Goal: Use online tool/utility: Utilize a website feature to perform a specific function

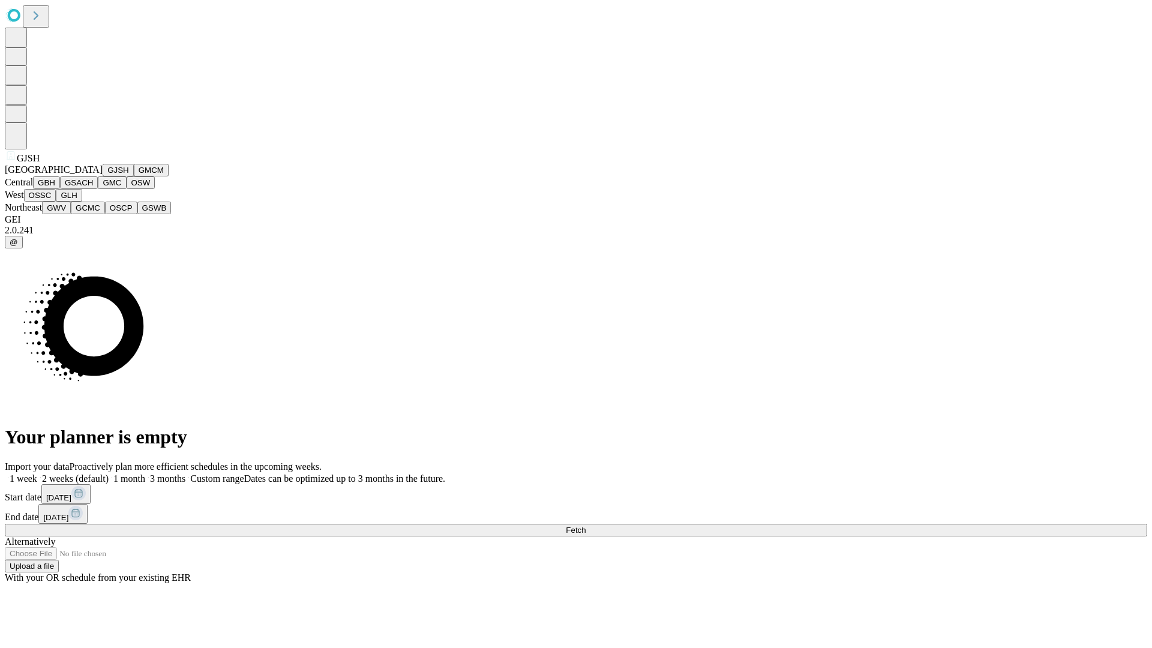
click at [103, 176] on button "GJSH" at bounding box center [118, 170] width 31 height 13
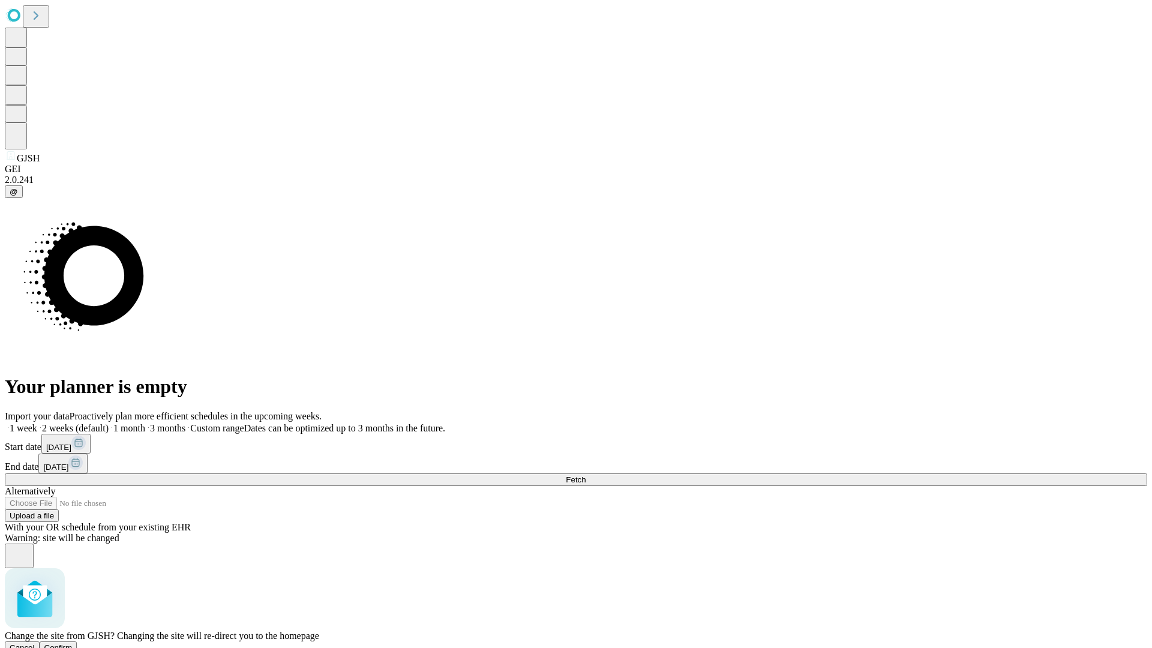
click at [73, 643] on span "Confirm" at bounding box center [58, 647] width 28 height 9
click at [37, 423] on label "1 week" at bounding box center [21, 428] width 32 height 10
click at [585, 475] on span "Fetch" at bounding box center [576, 479] width 20 height 9
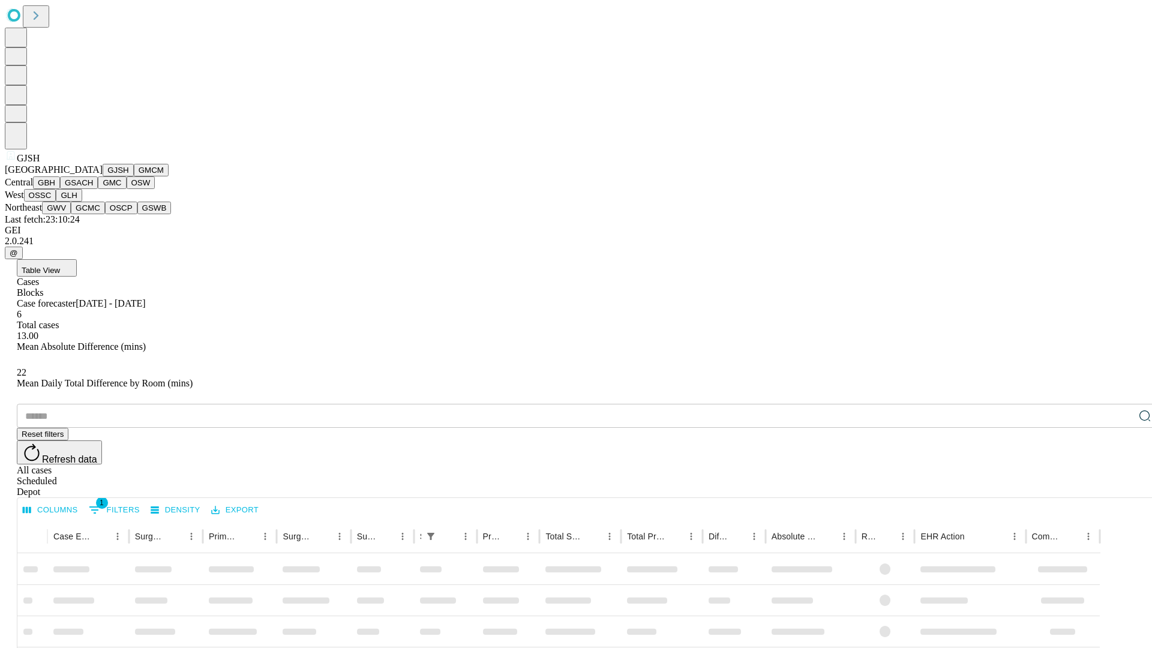
click at [134, 176] on button "GMCM" at bounding box center [151, 170] width 35 height 13
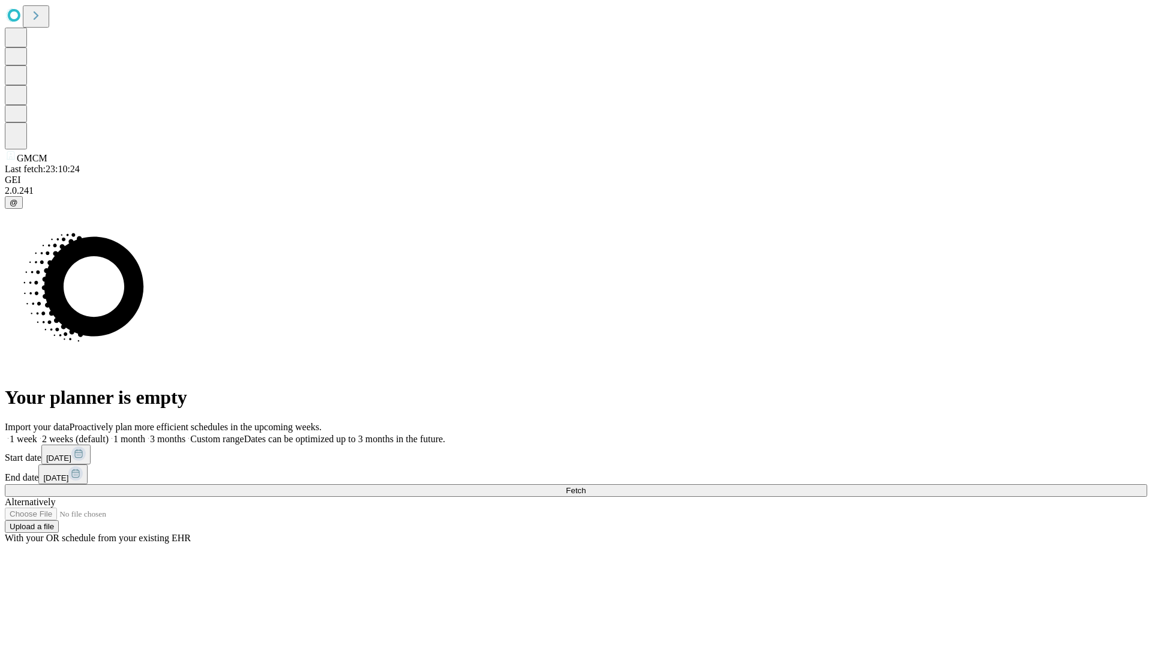
click at [37, 434] on label "1 week" at bounding box center [21, 439] width 32 height 10
click at [585, 486] on span "Fetch" at bounding box center [576, 490] width 20 height 9
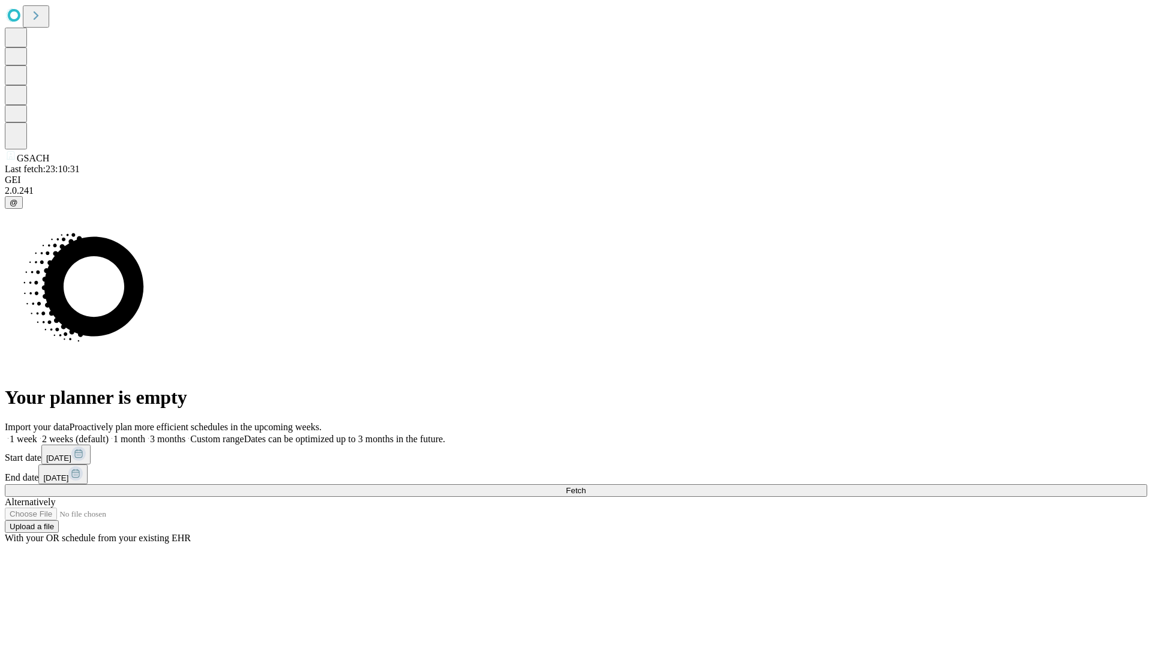
click at [37, 434] on label "1 week" at bounding box center [21, 439] width 32 height 10
click at [585, 486] on span "Fetch" at bounding box center [576, 490] width 20 height 9
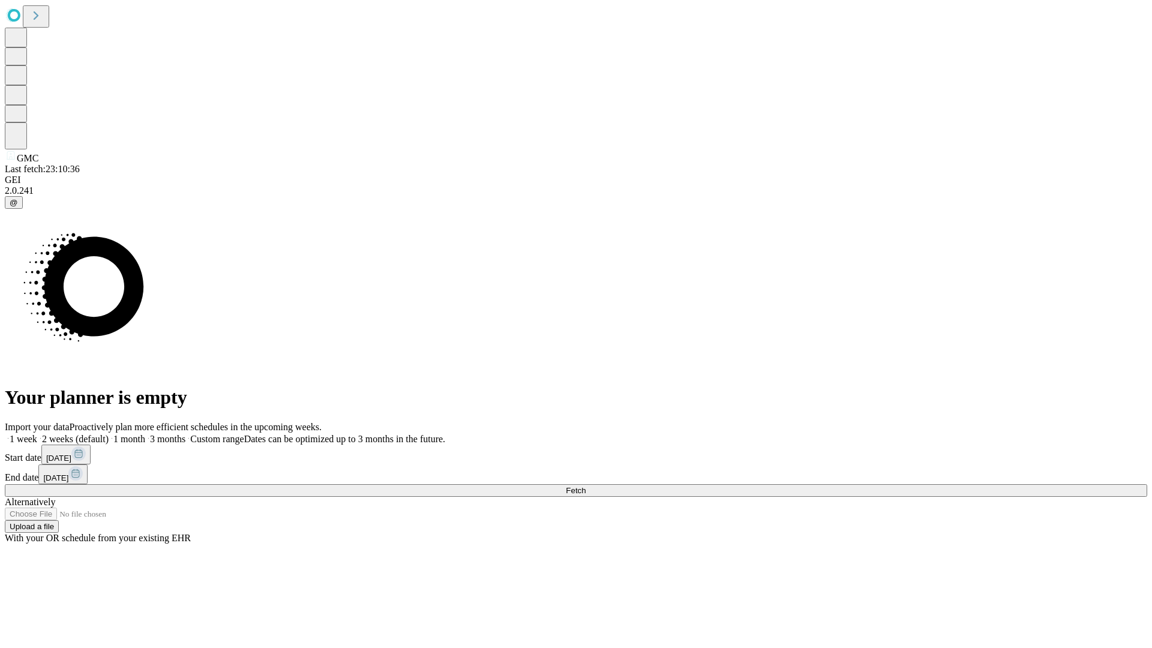
click at [37, 434] on label "1 week" at bounding box center [21, 439] width 32 height 10
click at [585, 486] on span "Fetch" at bounding box center [576, 490] width 20 height 9
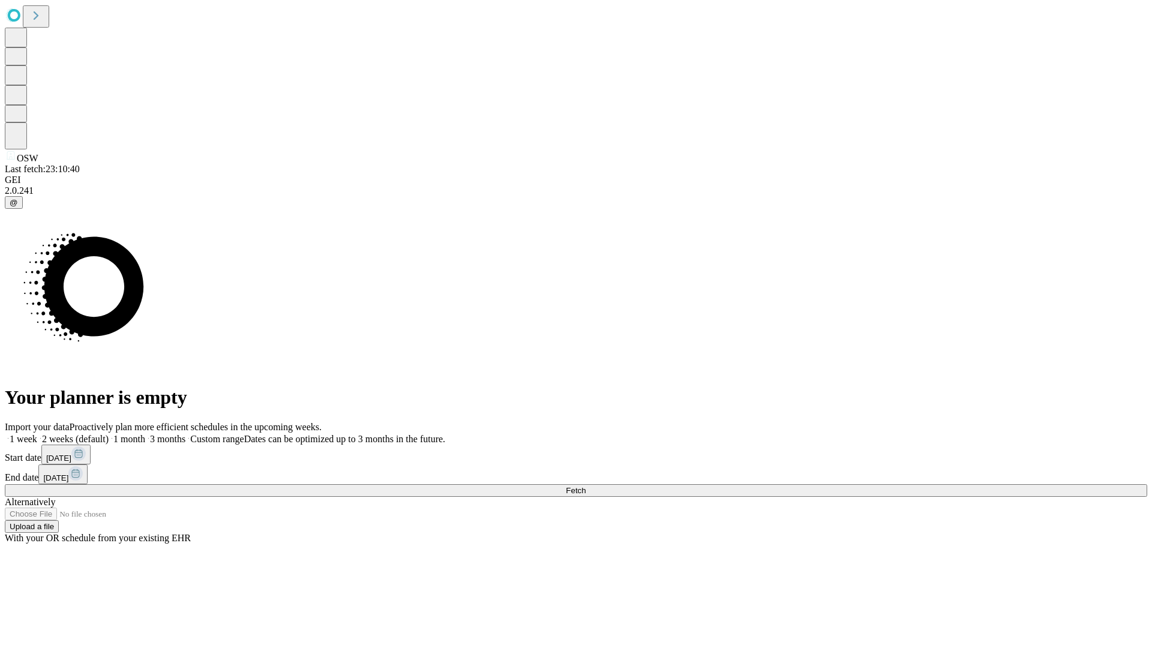
click at [37, 434] on label "1 week" at bounding box center [21, 439] width 32 height 10
click at [585, 486] on span "Fetch" at bounding box center [576, 490] width 20 height 9
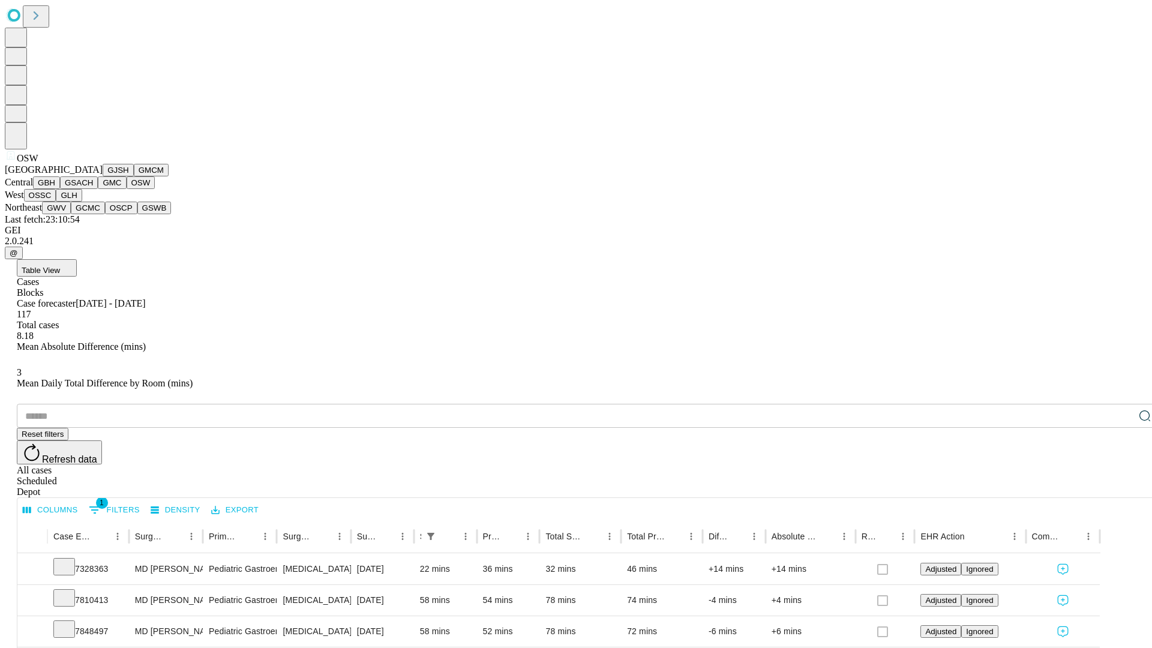
click at [56, 202] on button "OSSC" at bounding box center [40, 195] width 32 height 13
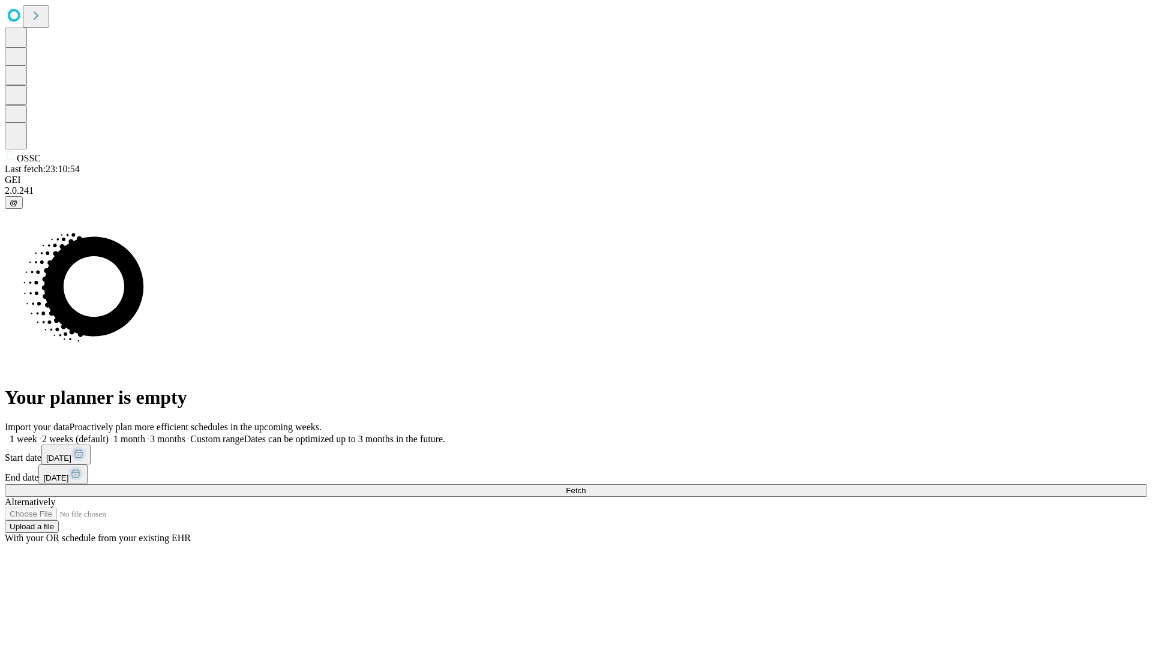
click at [37, 434] on label "1 week" at bounding box center [21, 439] width 32 height 10
click at [585, 486] on span "Fetch" at bounding box center [576, 490] width 20 height 9
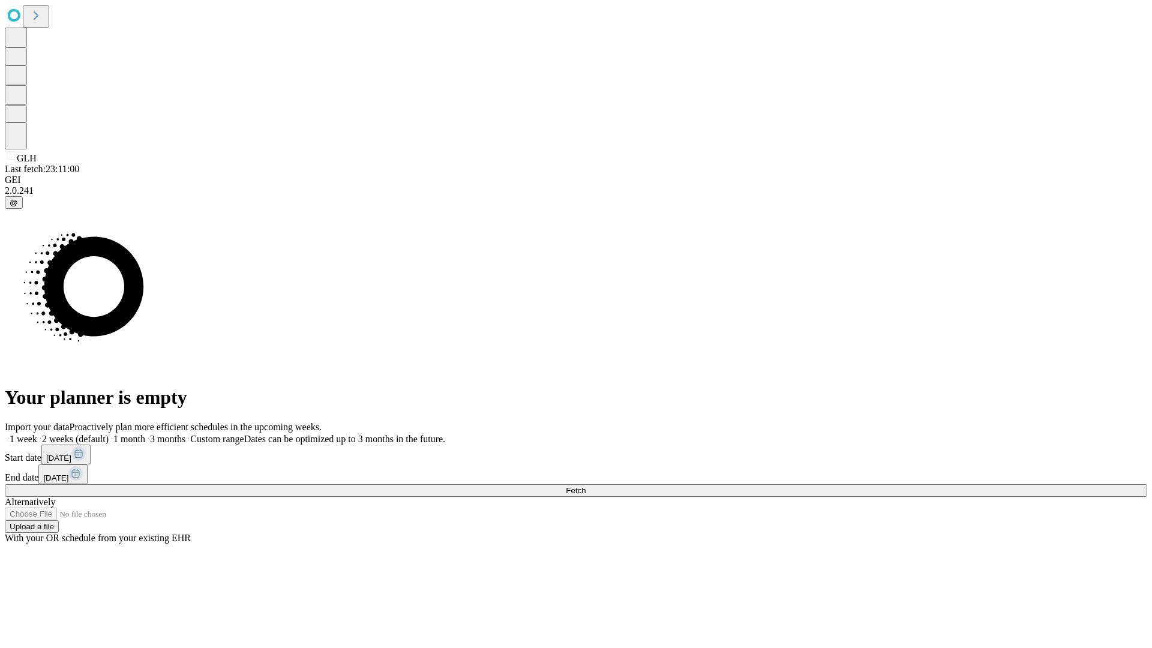
click at [37, 434] on label "1 week" at bounding box center [21, 439] width 32 height 10
click at [585, 486] on span "Fetch" at bounding box center [576, 490] width 20 height 9
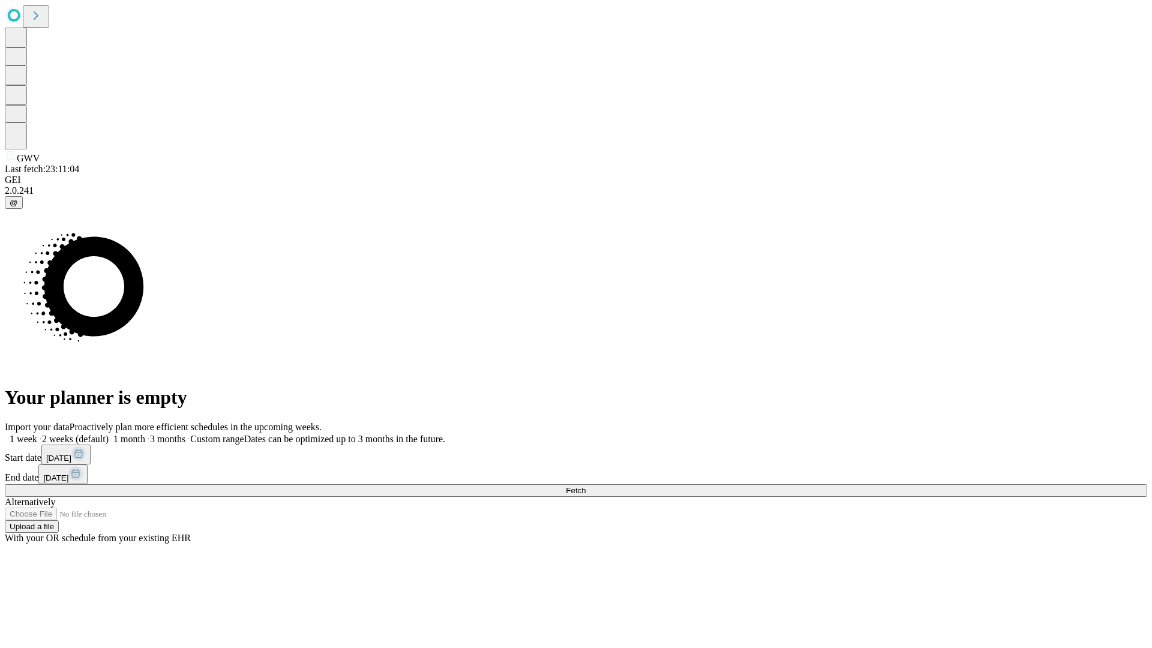
click at [37, 434] on label "1 week" at bounding box center [21, 439] width 32 height 10
click at [585, 486] on span "Fetch" at bounding box center [576, 490] width 20 height 9
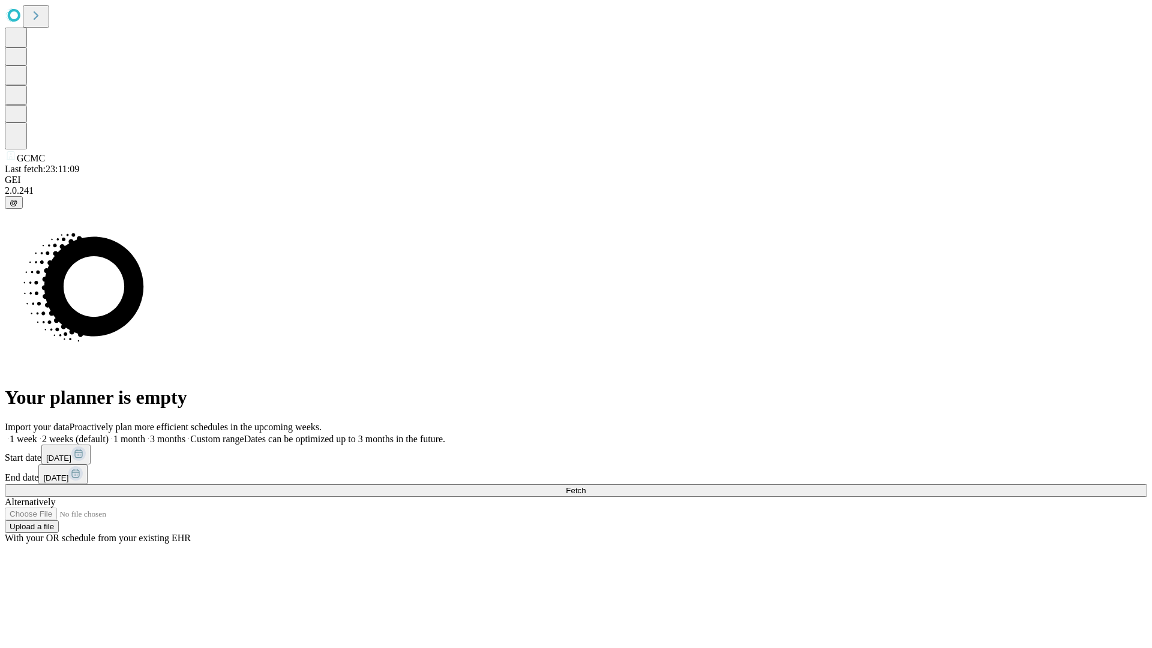
click at [37, 434] on label "1 week" at bounding box center [21, 439] width 32 height 10
click at [585, 486] on span "Fetch" at bounding box center [576, 490] width 20 height 9
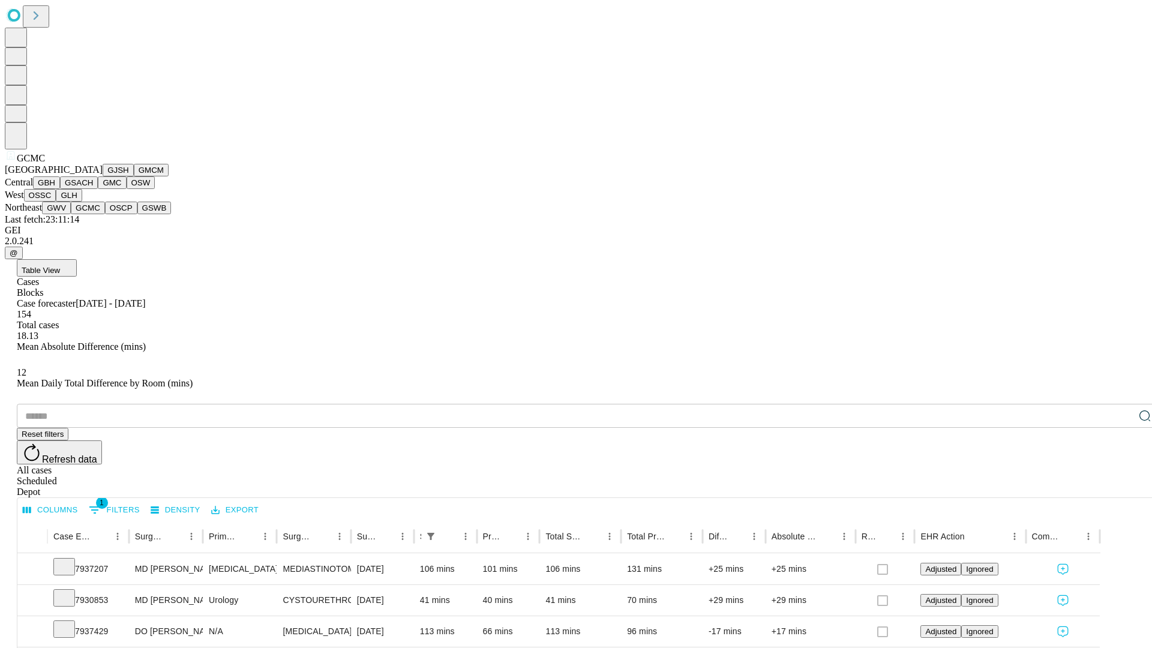
click at [105, 214] on button "OSCP" at bounding box center [121, 208] width 32 height 13
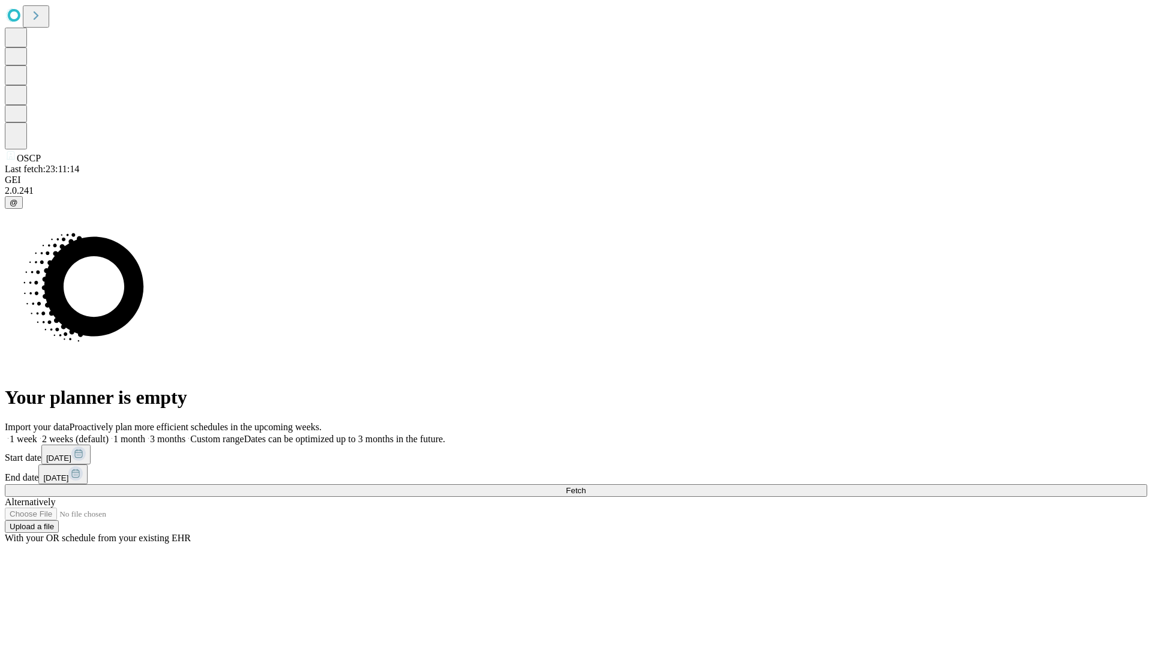
click at [585, 486] on span "Fetch" at bounding box center [576, 490] width 20 height 9
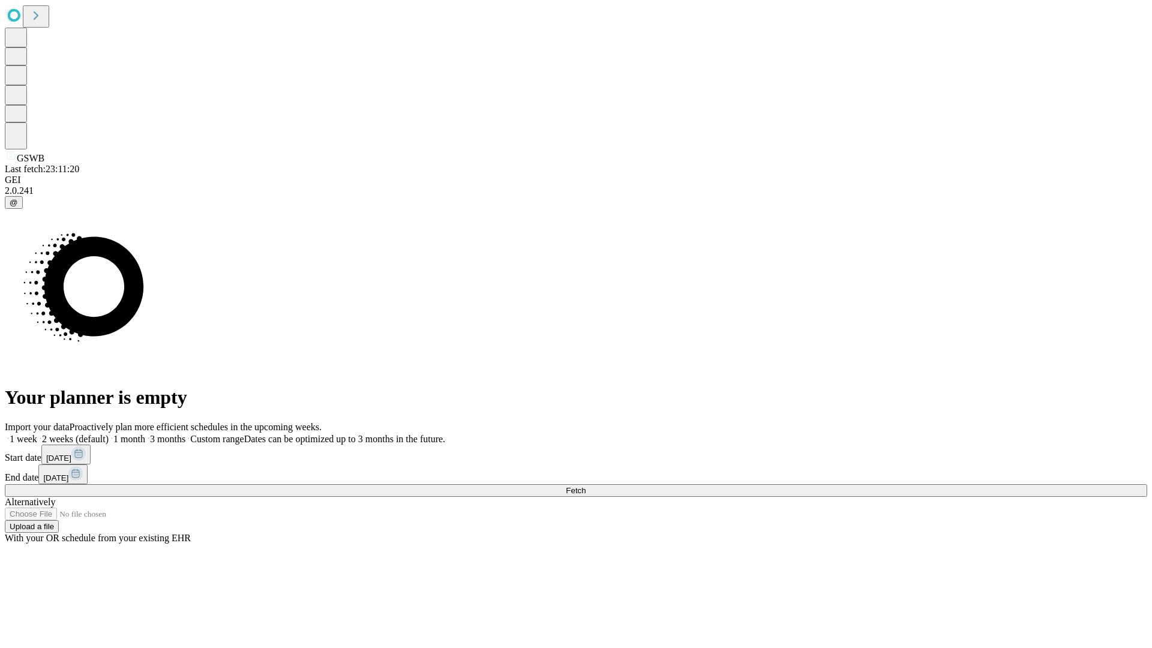
click at [37, 434] on label "1 week" at bounding box center [21, 439] width 32 height 10
click at [585, 486] on span "Fetch" at bounding box center [576, 490] width 20 height 9
